Goal: Information Seeking & Learning: Learn about a topic

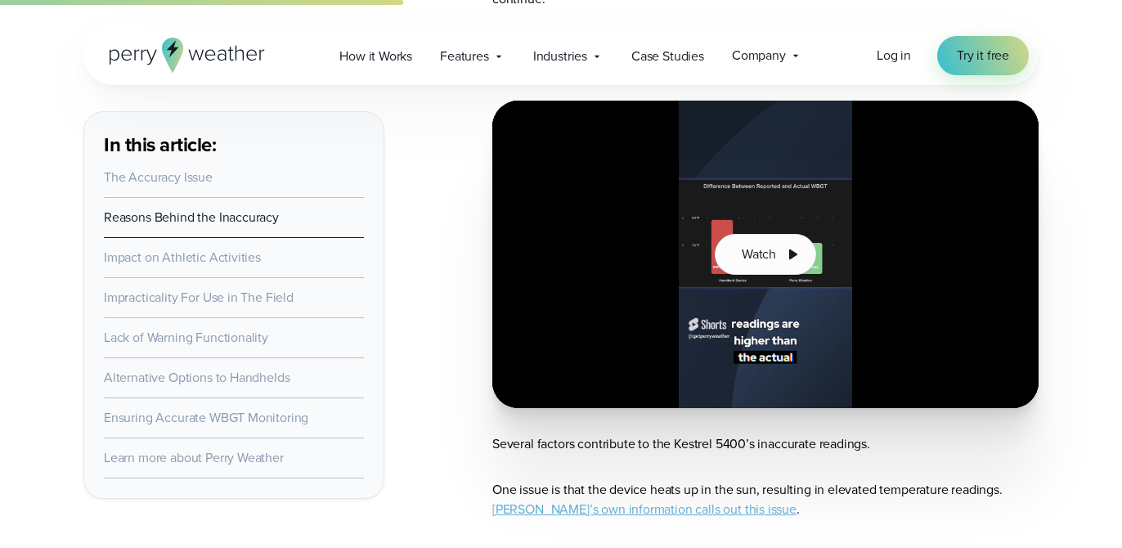
scroll to position [1192, 0]
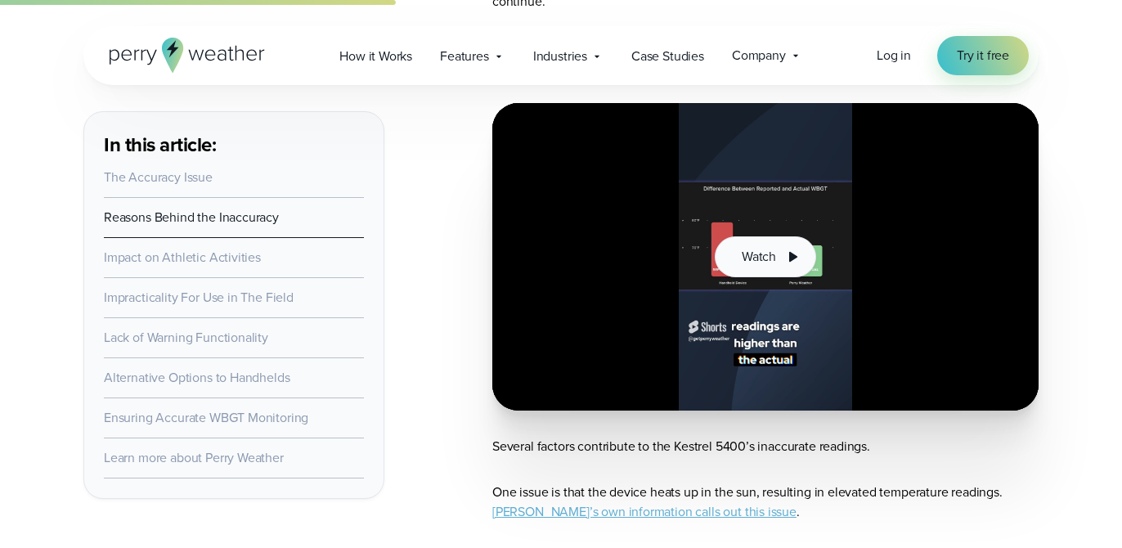
click at [786, 258] on icon at bounding box center [792, 257] width 20 height 20
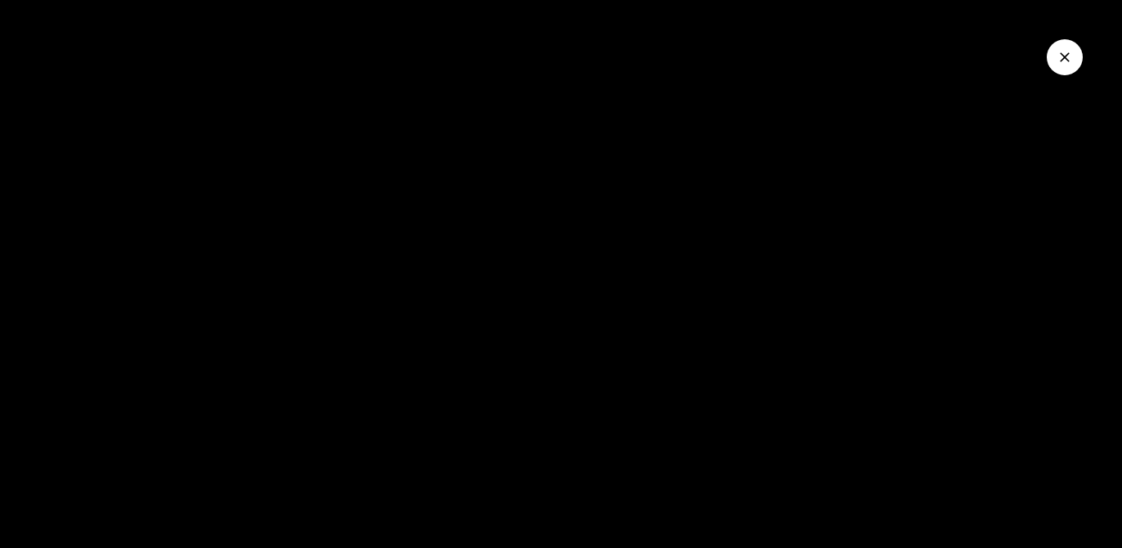
click at [1071, 54] on icon "Close Video" at bounding box center [1064, 57] width 16 height 16
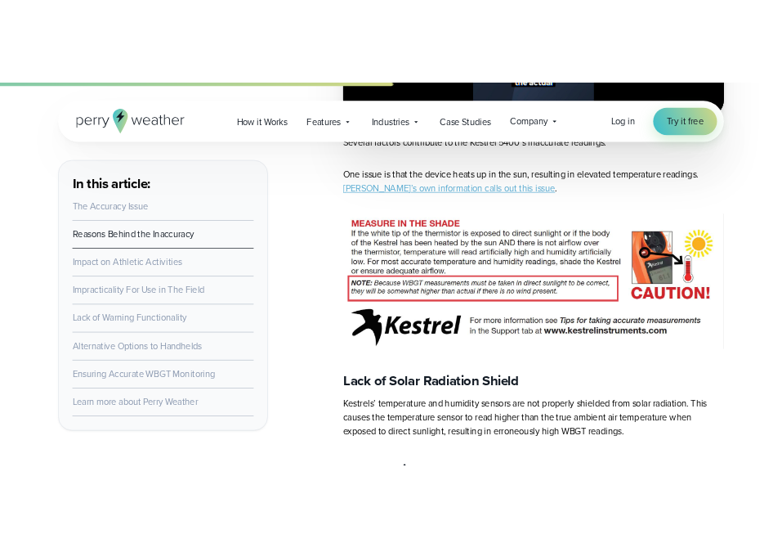
scroll to position [1562, 0]
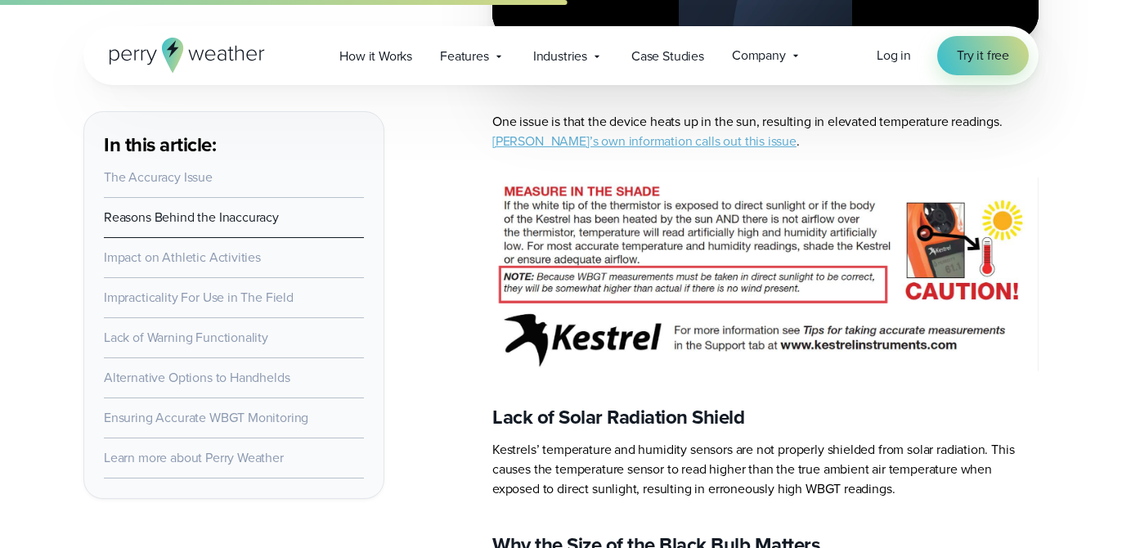
drag, startPoint x: 818, startPoint y: 243, endPoint x: 1345, endPoint y: 358, distance: 538.9
drag, startPoint x: 969, startPoint y: 312, endPoint x: 1127, endPoint y: 356, distance: 164.4
drag, startPoint x: 979, startPoint y: 137, endPoint x: 1167, endPoint y: 127, distance: 188.3
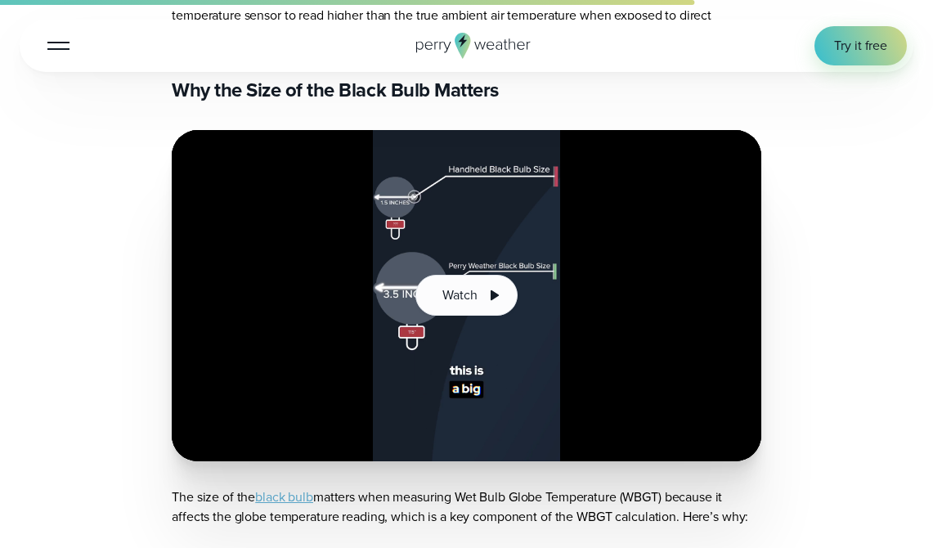
scroll to position [2518, 0]
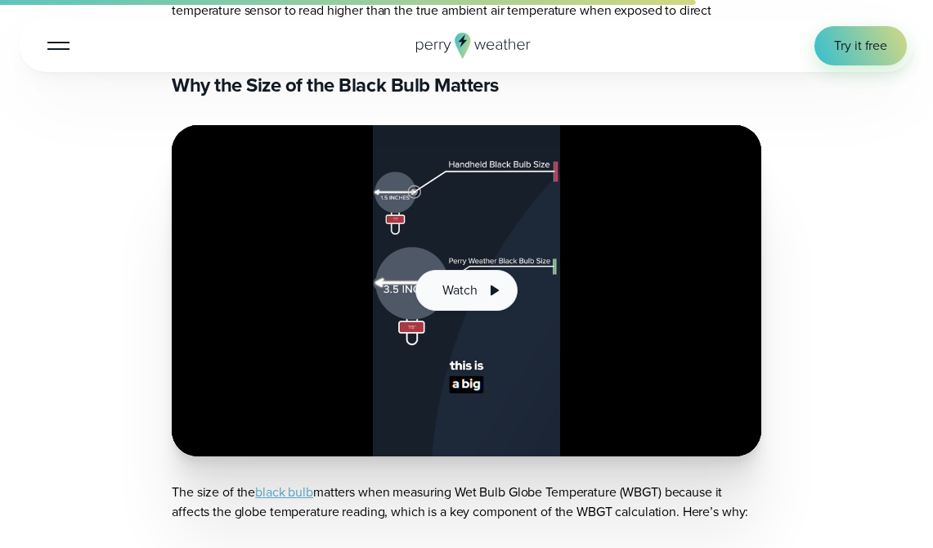
click at [504, 271] on button "Watch" at bounding box center [465, 290] width 101 height 41
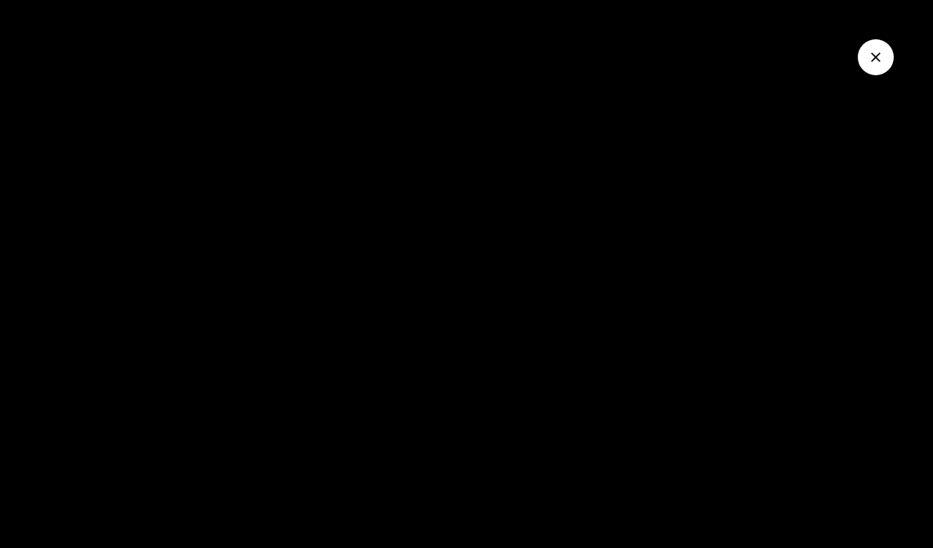
click at [876, 70] on button "Close Video" at bounding box center [876, 57] width 36 height 36
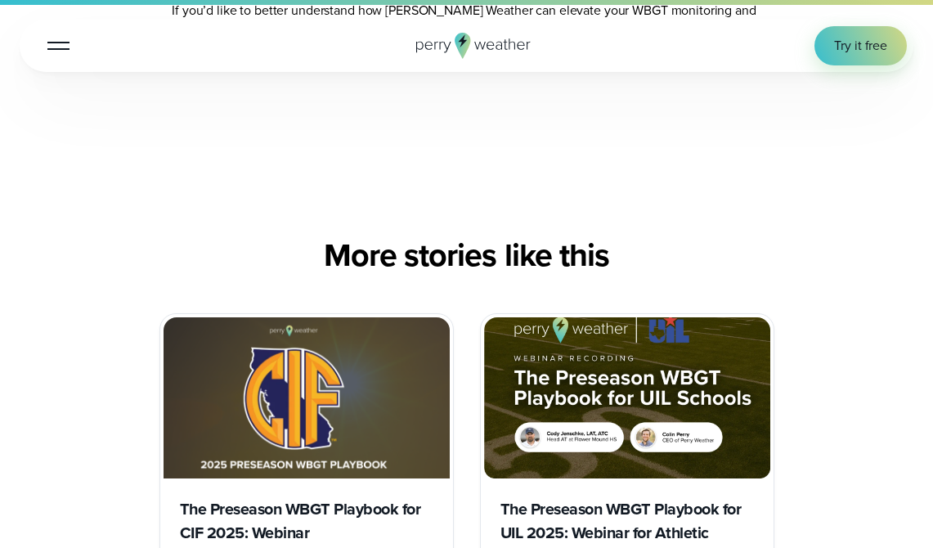
scroll to position [5185, 0]
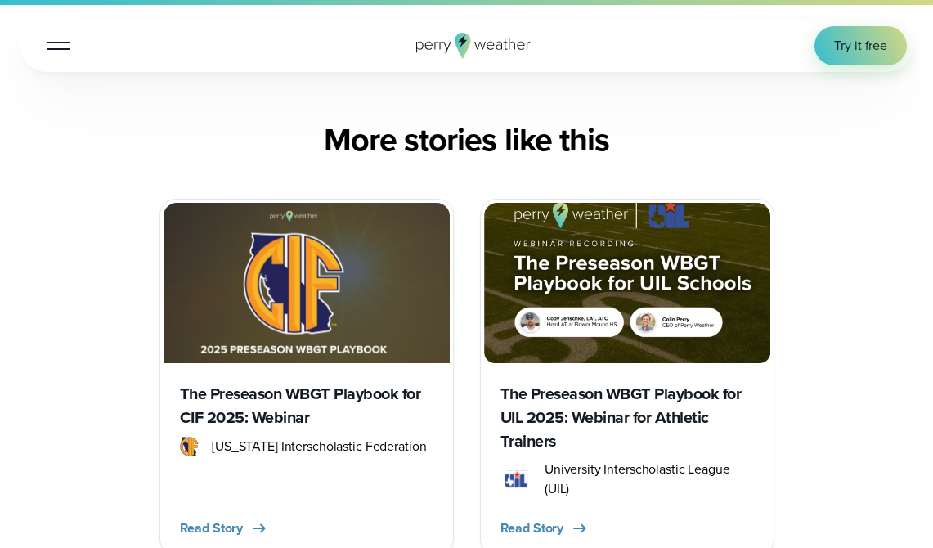
scroll to position [5966, 0]
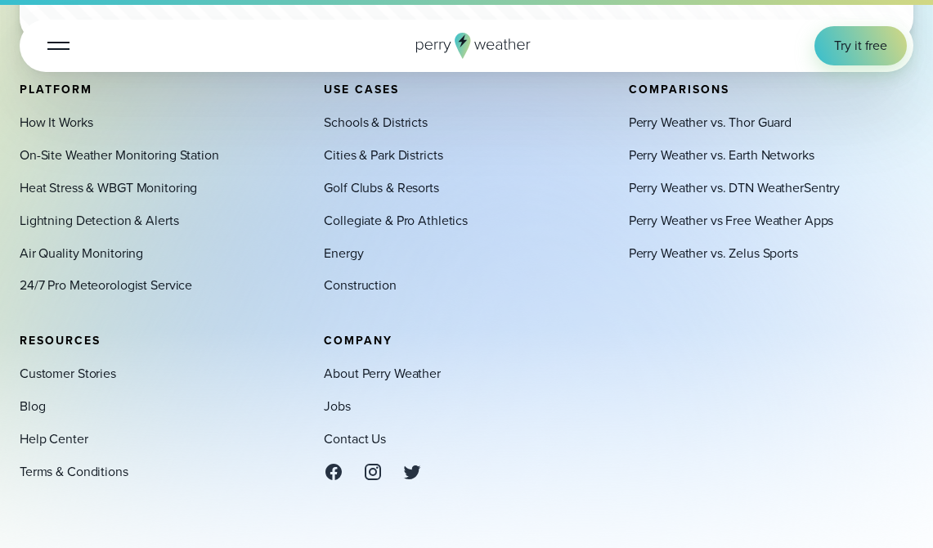
scroll to position [5749, 0]
